Goal: Task Accomplishment & Management: Use online tool/utility

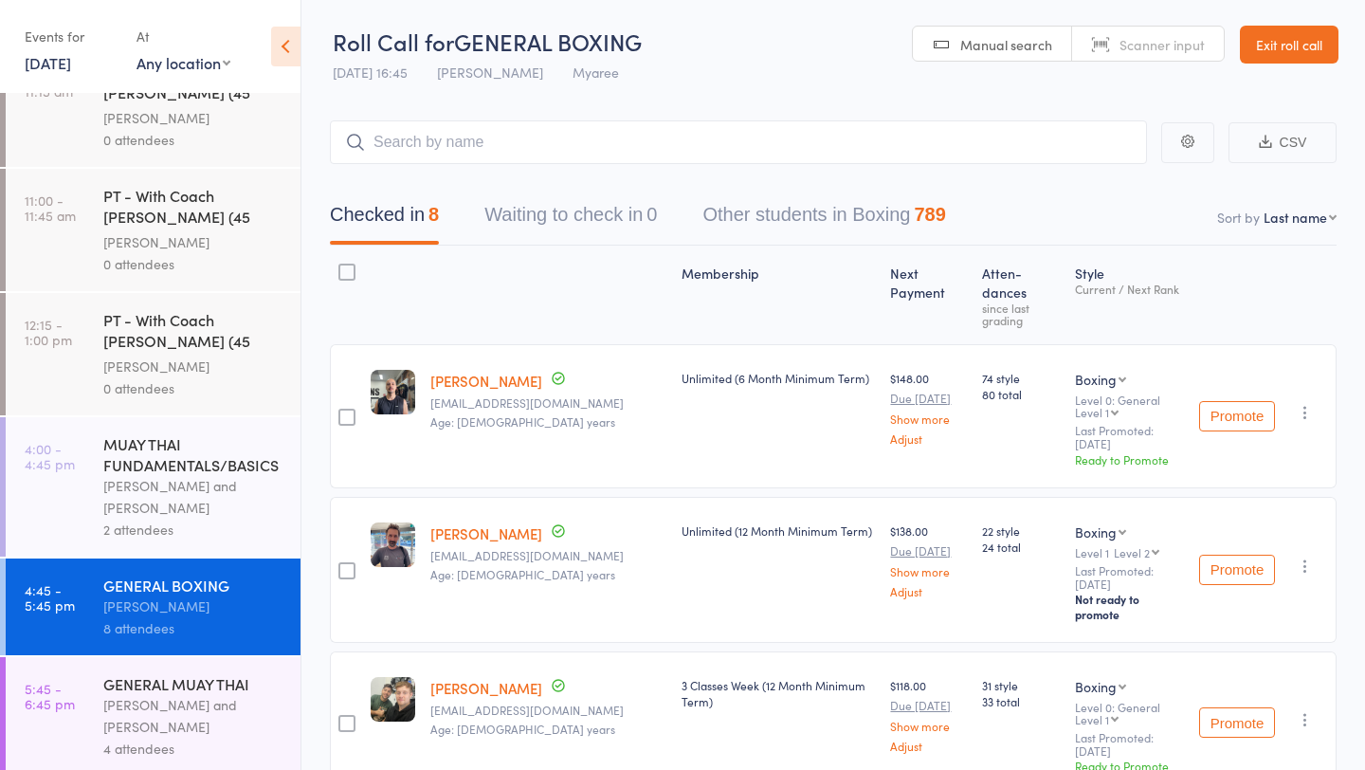
click at [169, 676] on div "GENERAL MUAY THAI" at bounding box center [193, 683] width 181 height 21
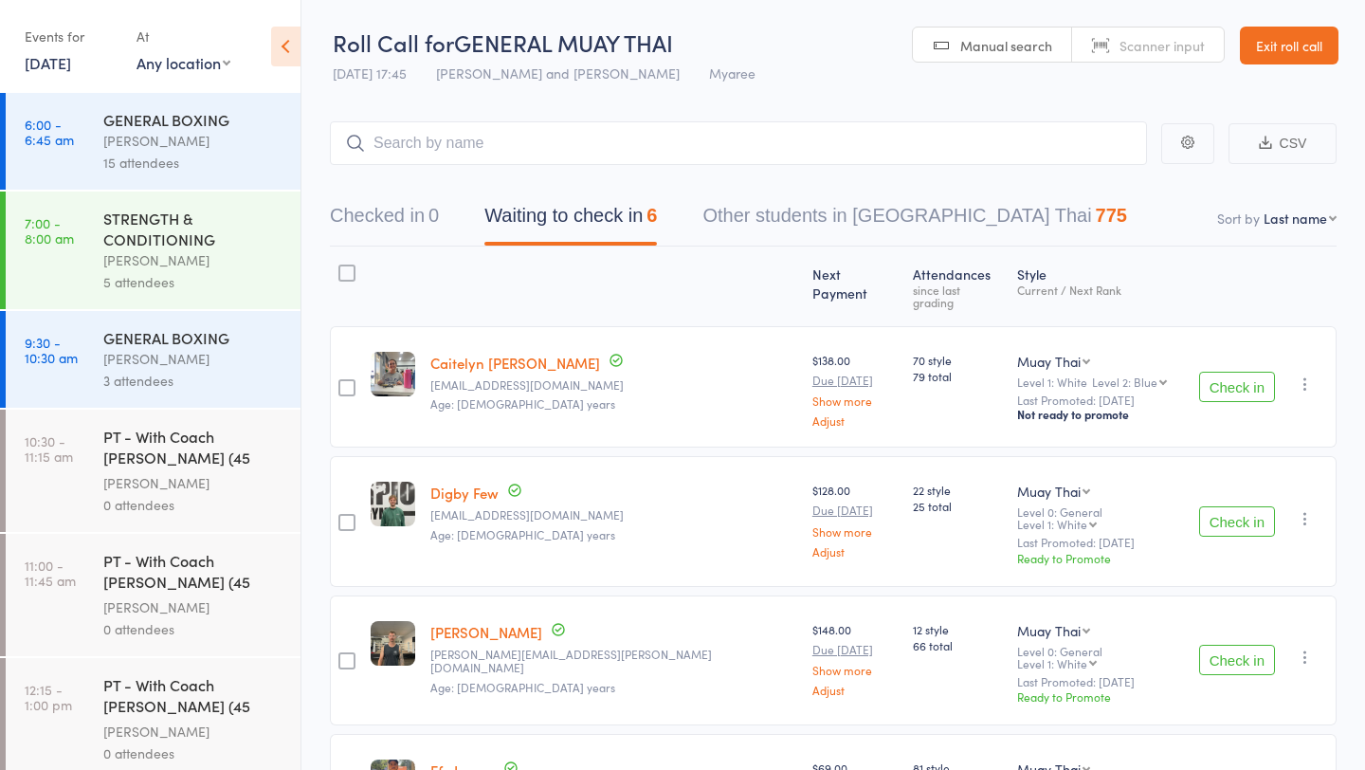
click at [1221, 382] on button "Check in" at bounding box center [1237, 387] width 76 height 30
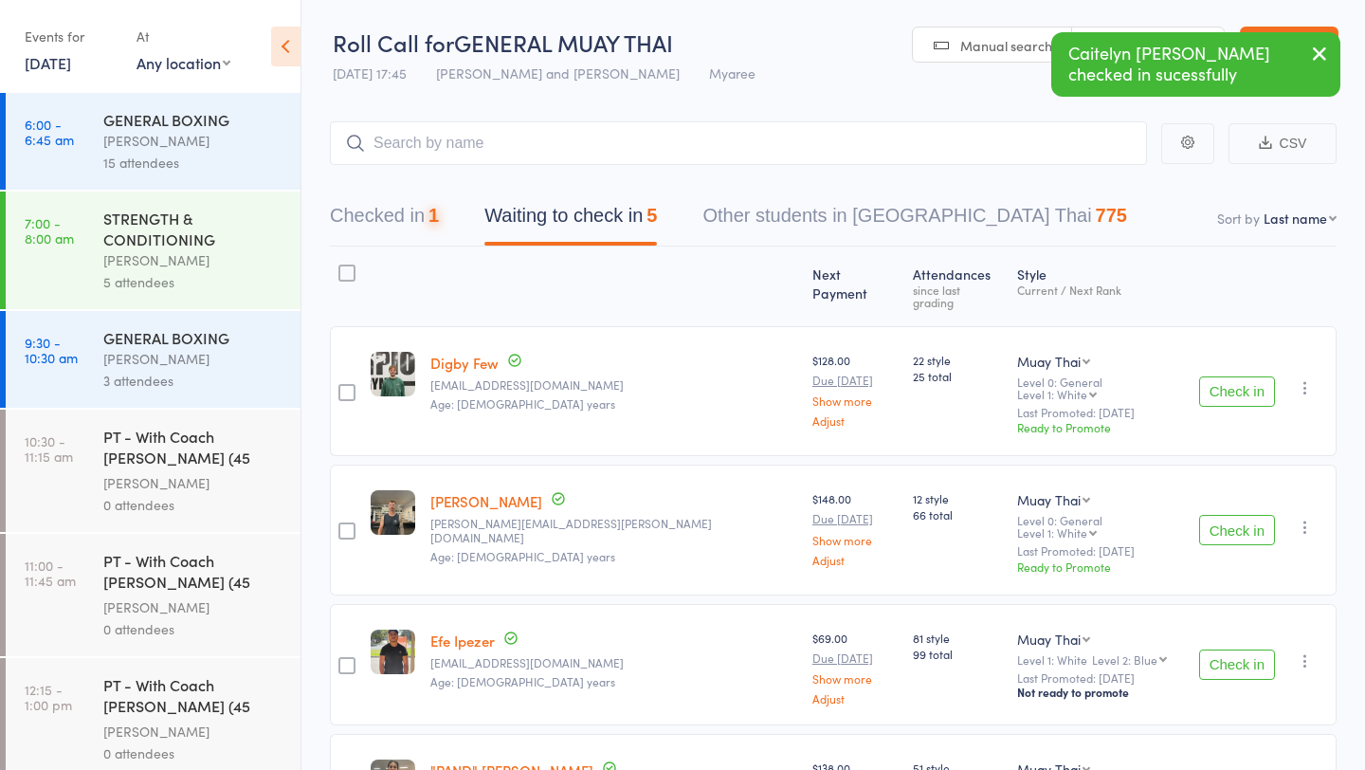
click at [1221, 382] on button "Check in" at bounding box center [1237, 391] width 76 height 30
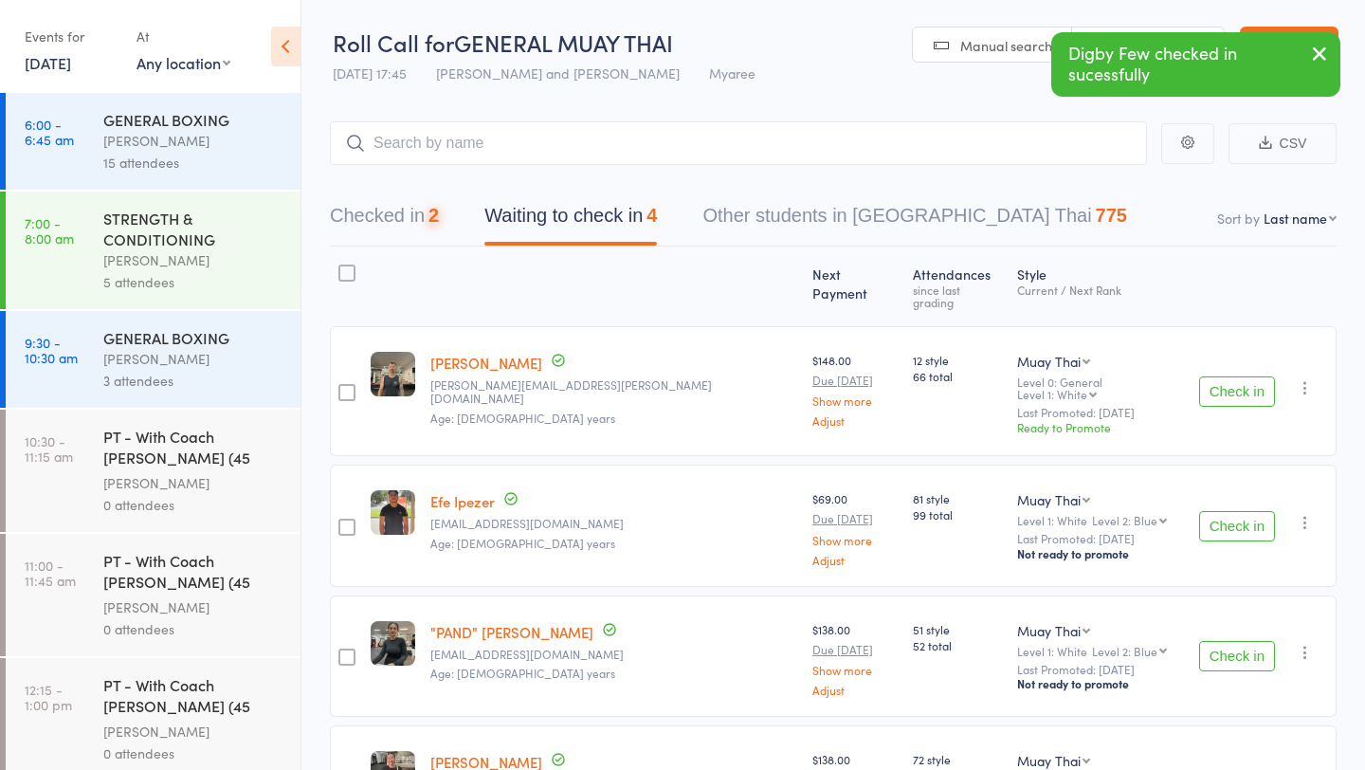
click at [1221, 382] on button "Check in" at bounding box center [1237, 391] width 76 height 30
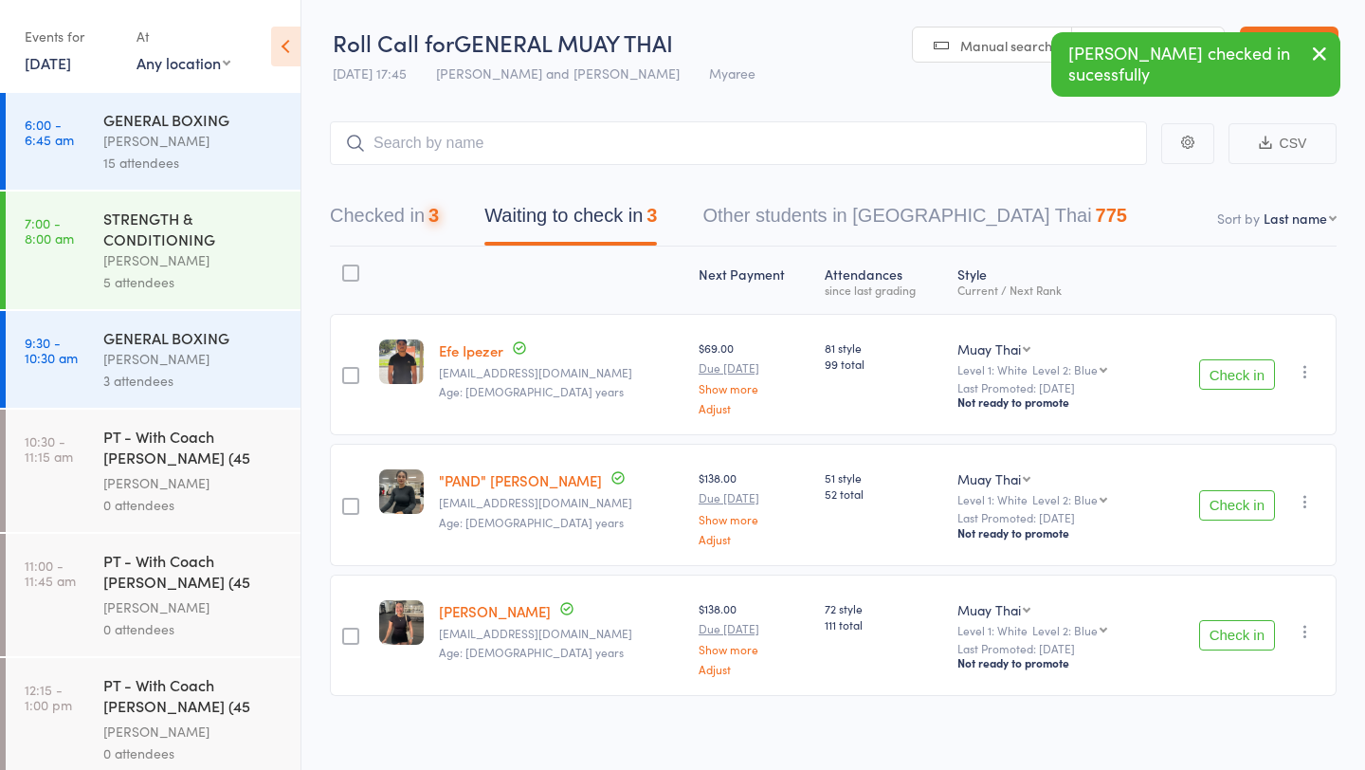
click at [1221, 382] on button "Check in" at bounding box center [1237, 374] width 76 height 30
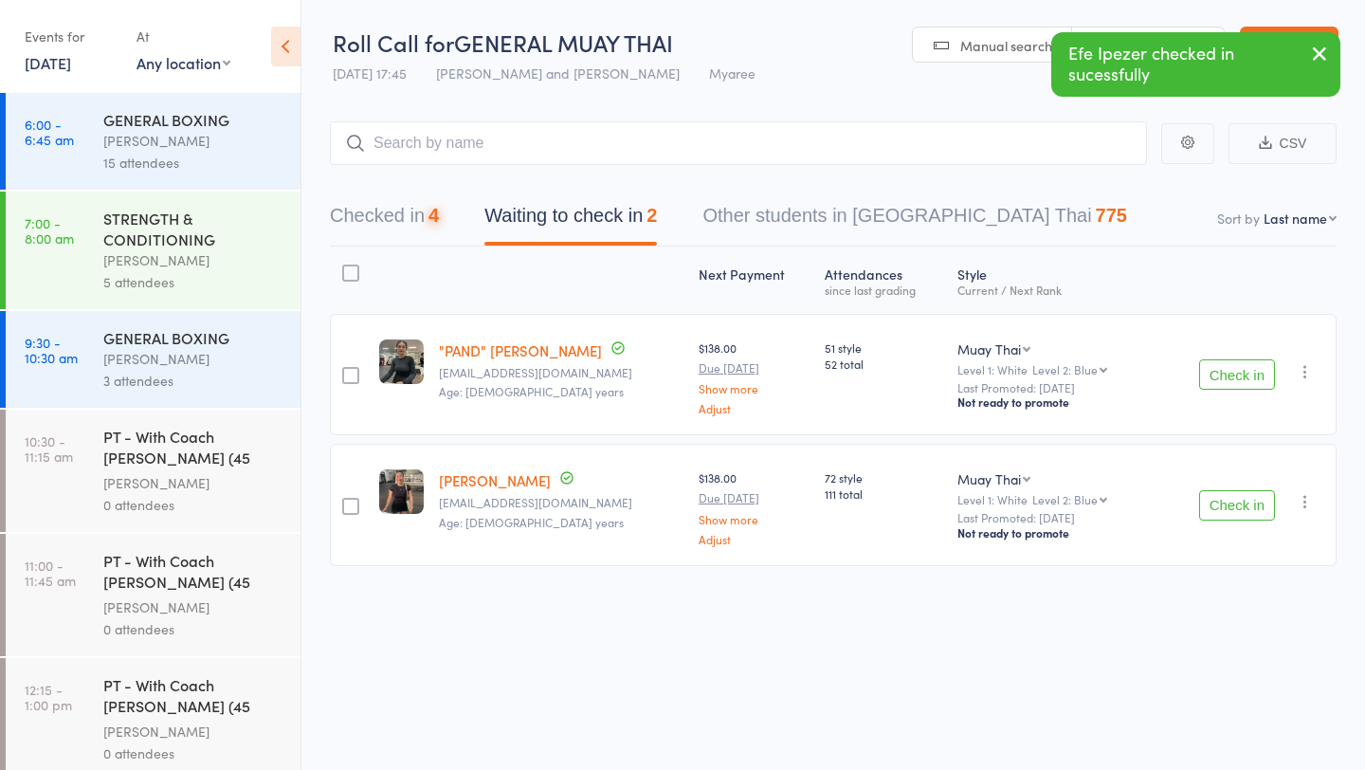
click at [1221, 382] on button "Check in" at bounding box center [1237, 374] width 76 height 30
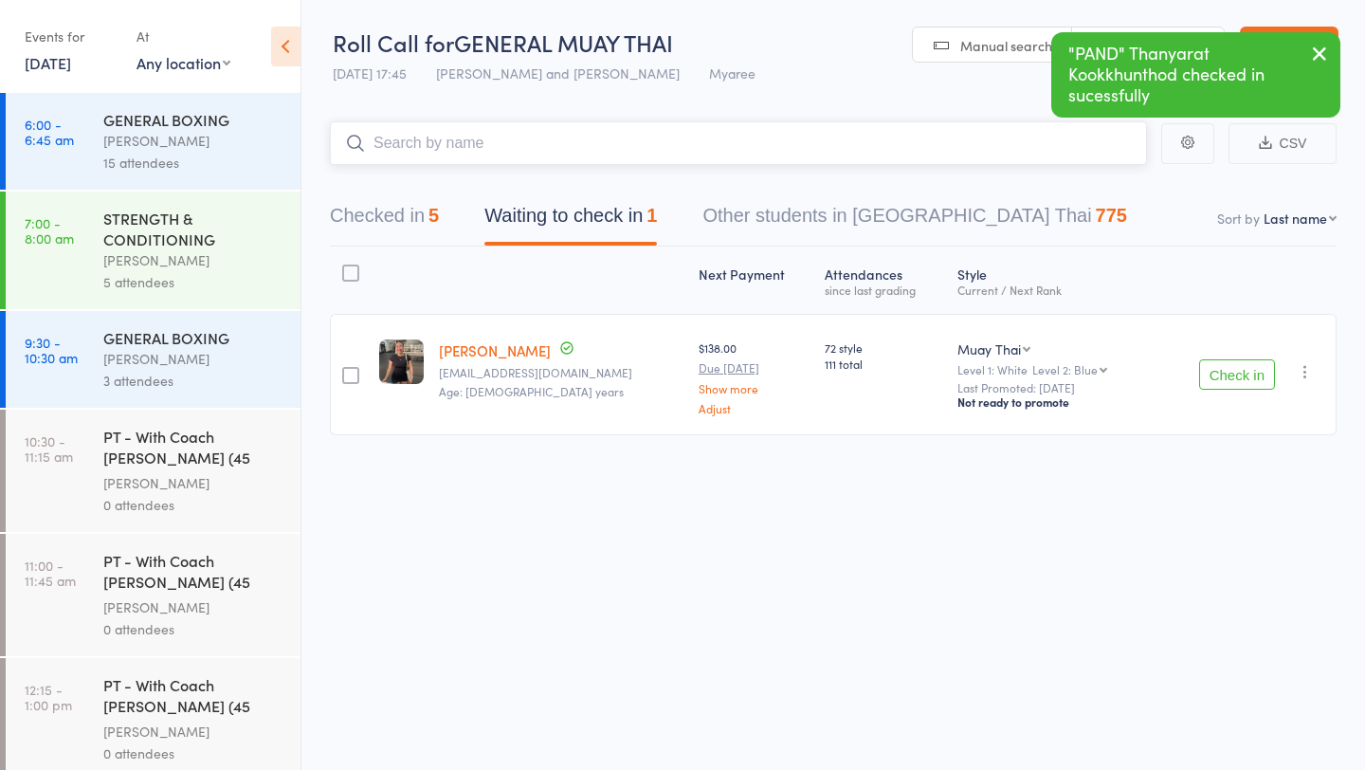
click at [395, 142] on input "search" at bounding box center [738, 143] width 817 height 44
